Goal: Navigation & Orientation: Understand site structure

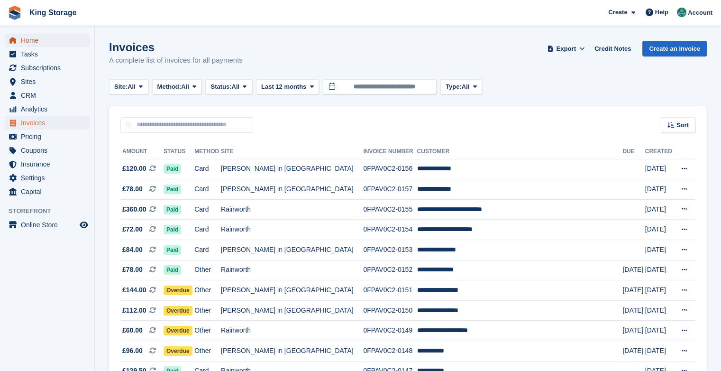
click at [20, 45] on link "Home" at bounding box center [47, 40] width 85 height 13
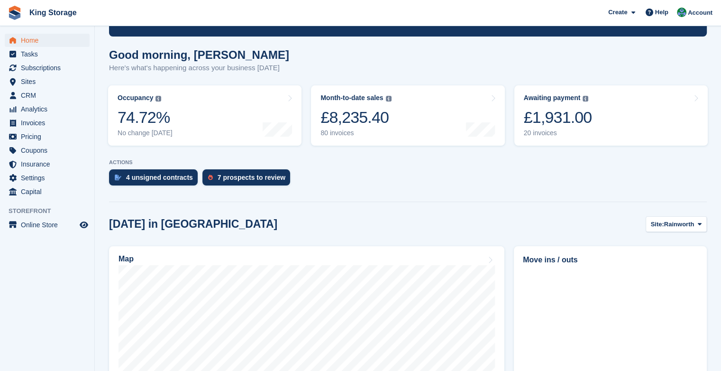
scroll to position [66, 0]
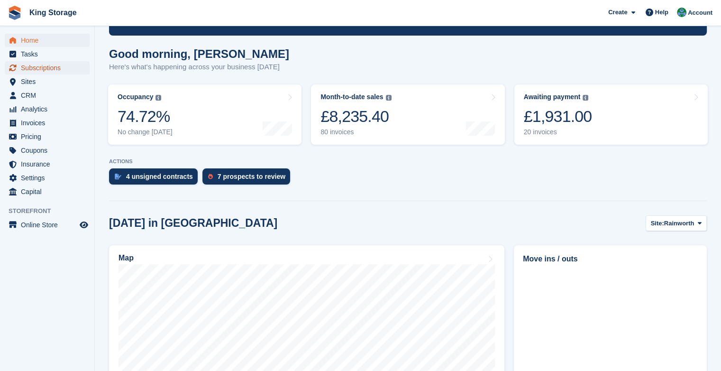
click at [45, 71] on span "Subscriptions" at bounding box center [49, 67] width 57 height 13
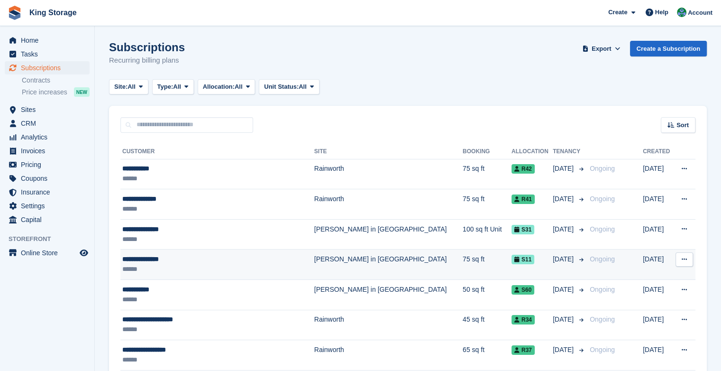
click at [168, 263] on div "**********" at bounding box center [207, 259] width 171 height 10
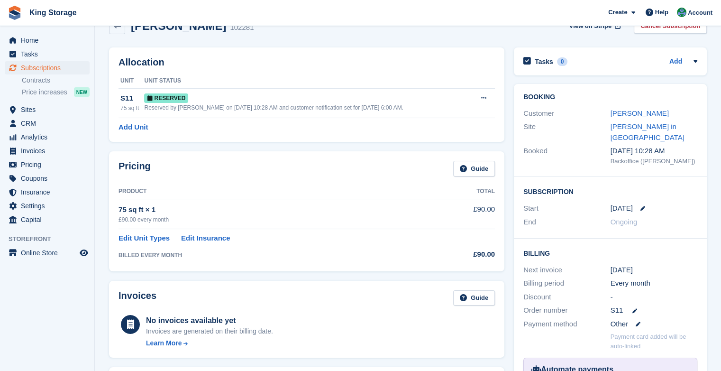
scroll to position [21, 0]
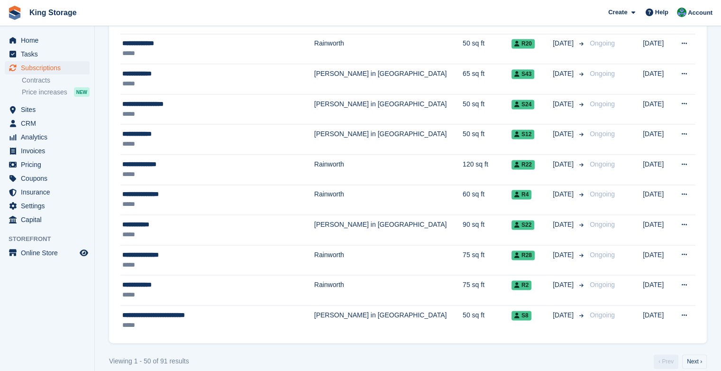
scroll to position [1339, 0]
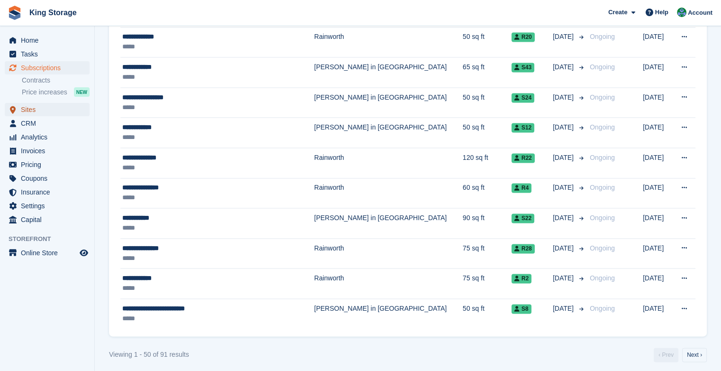
click at [28, 112] on span "Sites" at bounding box center [49, 109] width 57 height 13
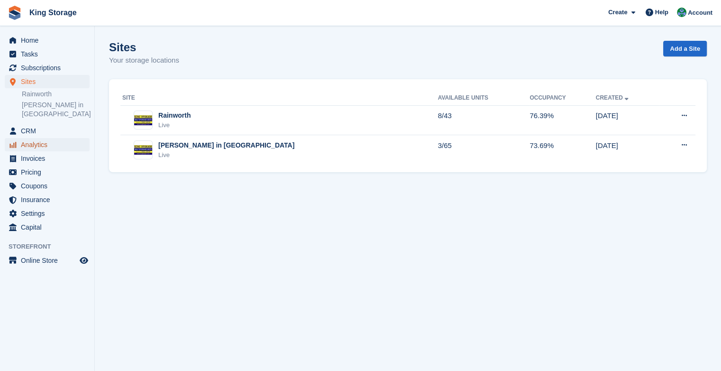
click at [37, 139] on span "Analytics" at bounding box center [49, 144] width 57 height 13
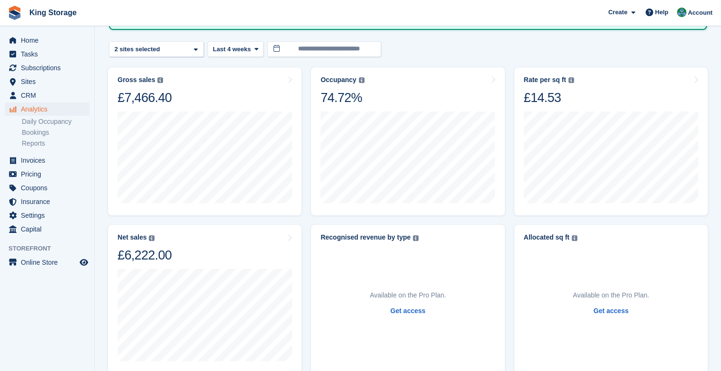
scroll to position [93, 0]
click at [46, 133] on link "Bookings" at bounding box center [56, 132] width 68 height 9
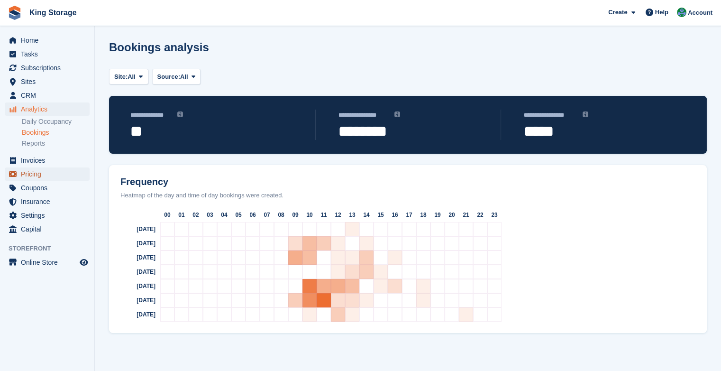
click at [38, 174] on span "Pricing" at bounding box center [49, 173] width 57 height 13
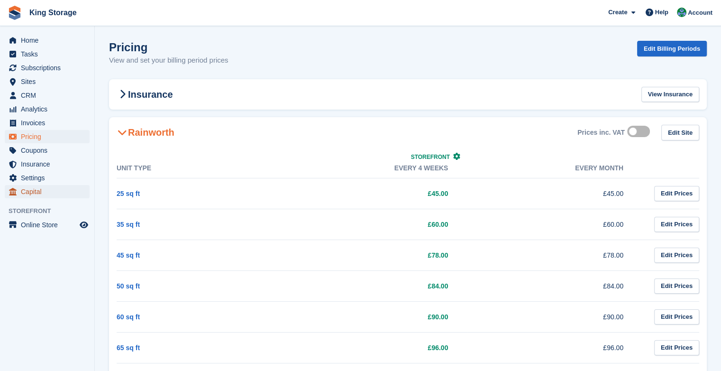
click at [35, 191] on span "Capital" at bounding box center [49, 191] width 57 height 13
